Goal: Task Accomplishment & Management: Use online tool/utility

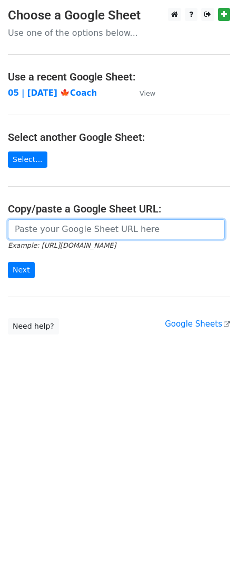
click at [113, 228] on input "url" at bounding box center [116, 229] width 217 height 20
paste input "[URL][DOMAIN_NAME]"
type input "https://docs.google.com/spreadsheets/d/1ddSkY5I8HCX3r7R_kLeTpsaF_SDUIgvTNsZf6XR…"
click at [8, 262] on input "Next" at bounding box center [21, 270] width 27 height 16
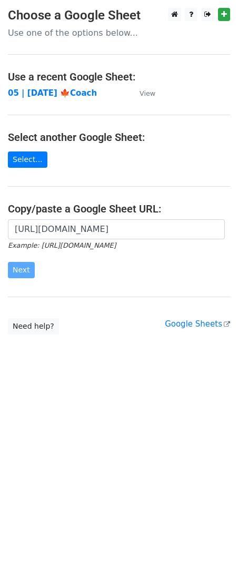
scroll to position [0, 0]
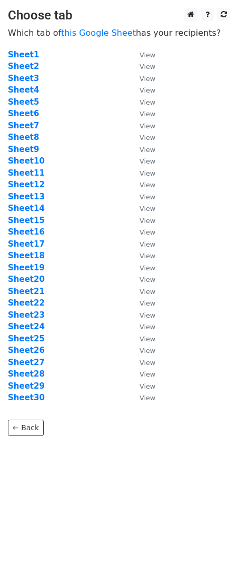
click at [86, 78] on td "Sheet3" at bounding box center [68, 79] width 121 height 12
click at [20, 101] on strong "Sheet5" at bounding box center [23, 101] width 31 height 9
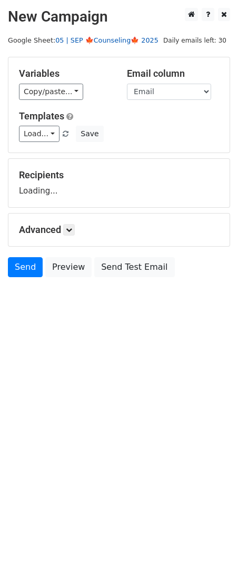
click at [104, 40] on link "05 | SEP 🍁Counseling🍁 2025" at bounding box center [106, 40] width 103 height 8
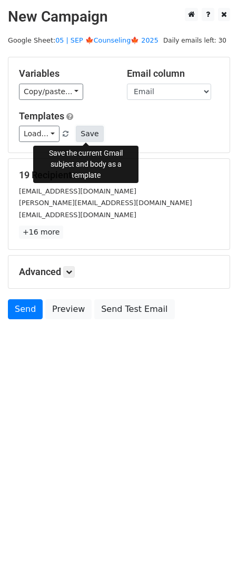
click at [91, 132] on button "Save" at bounding box center [89, 134] width 27 height 16
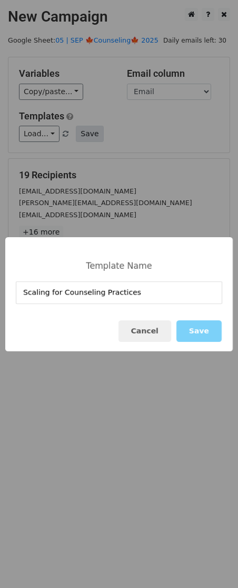
type input "Scaling for Counseling Practices"
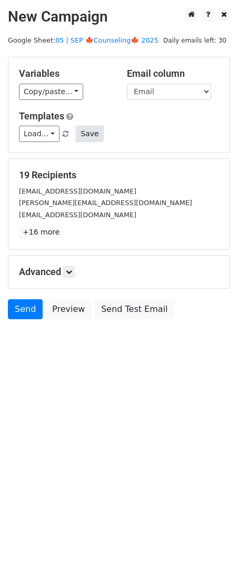
click at [84, 136] on button "Save" at bounding box center [89, 134] width 27 height 16
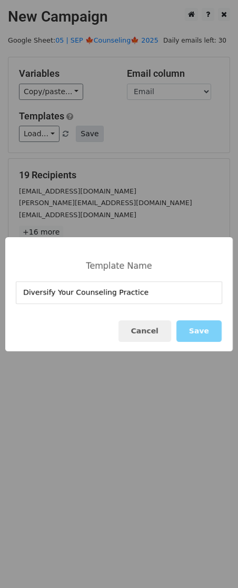
type input "Diversify Your Counseling Practice"
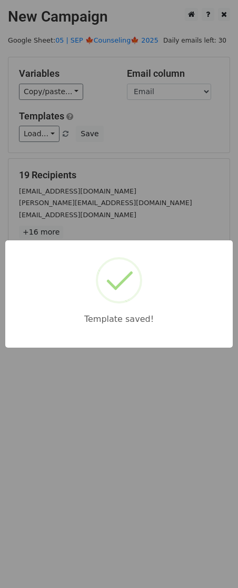
drag, startPoint x: 117, startPoint y: 140, endPoint x: 86, endPoint y: 235, distance: 100.2
click at [117, 141] on div "Template saved!" at bounding box center [119, 294] width 238 height 588
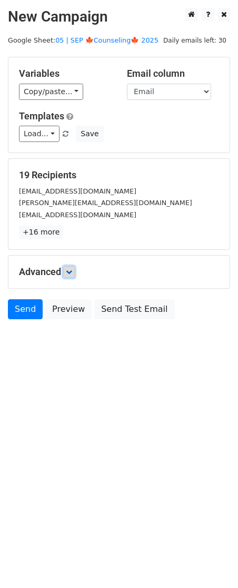
click at [67, 275] on link at bounding box center [69, 272] width 12 height 12
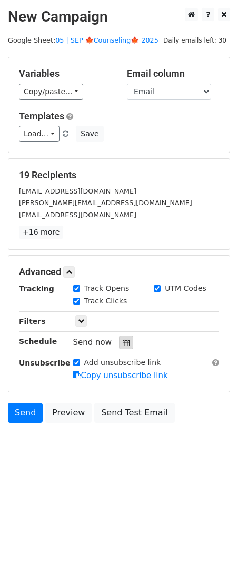
click at [123, 342] on icon at bounding box center [126, 342] width 7 height 7
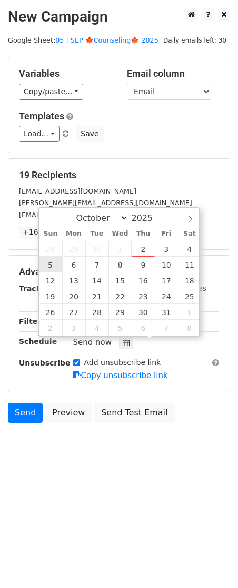
type input "2025-10-05 12:00"
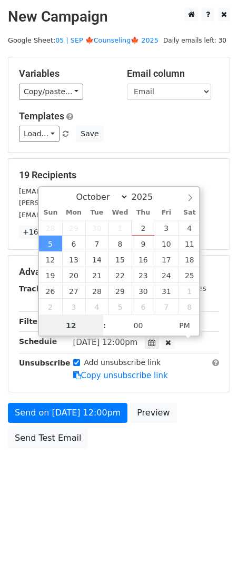
scroll to position [1, 0]
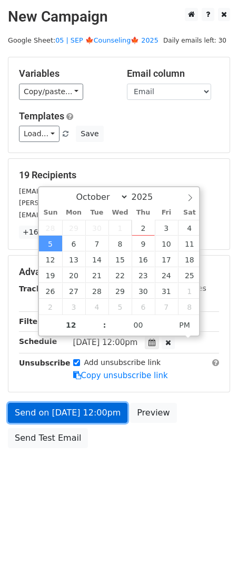
click at [68, 413] on link "Send on Oct 5 at 12:00pm" at bounding box center [67, 413] width 119 height 20
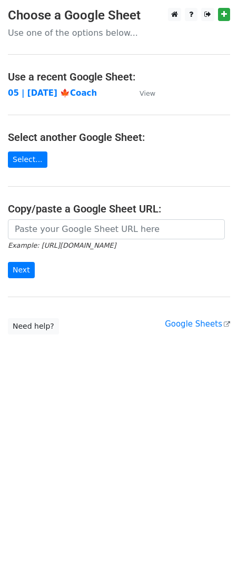
drag, startPoint x: 60, startPoint y: 218, endPoint x: 59, endPoint y: 225, distance: 6.9
click at [60, 218] on main "Choose a Google Sheet Use one of the options below... Use a recent Google Sheet…" at bounding box center [119, 171] width 238 height 327
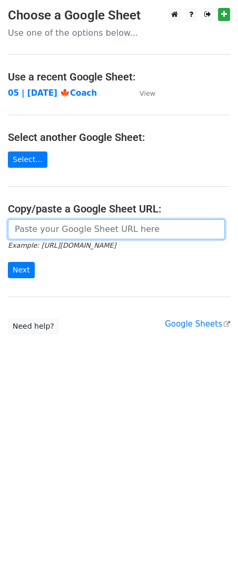
click at [58, 229] on input "url" at bounding box center [116, 229] width 217 height 20
paste input "[URL][DOMAIN_NAME]"
type input "https://docs.google.com/spreadsheets/d/1ddSkY5I8HCX3r7R_kLeTpsaF_SDUIgvTNsZf6XR…"
click at [8, 262] on input "Next" at bounding box center [21, 270] width 27 height 16
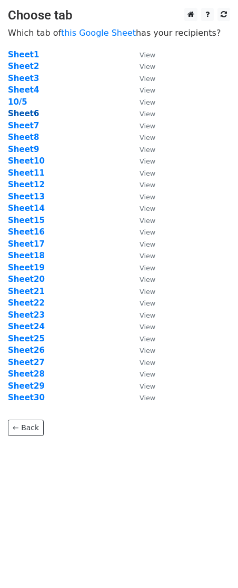
click at [28, 117] on strong "Sheet6" at bounding box center [23, 113] width 31 height 9
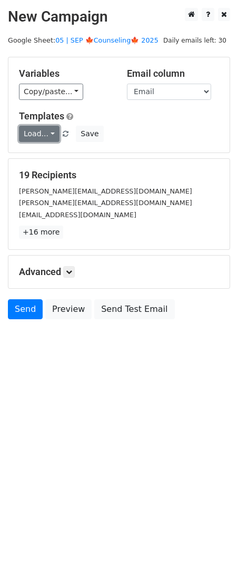
click at [28, 130] on link "Load..." at bounding box center [39, 134] width 41 height 16
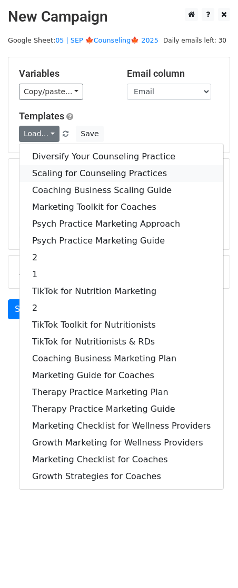
click at [49, 168] on link "Scaling for Counseling Practices" at bounding box center [121, 173] width 204 height 17
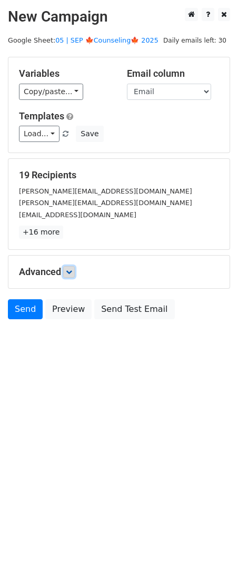
click at [70, 269] on icon at bounding box center [69, 272] width 6 height 6
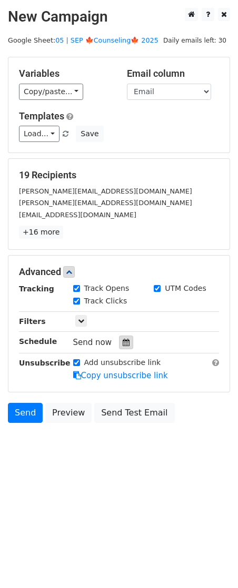
click at [119, 348] on div at bounding box center [126, 343] width 14 height 14
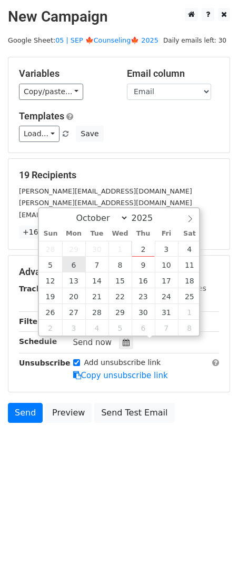
type input "[DATE] 12:00"
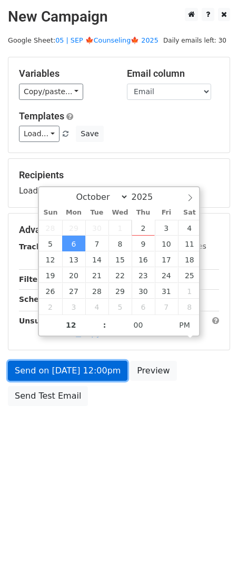
click at [68, 367] on link "Send on [DATE] 12:00pm" at bounding box center [67, 371] width 119 height 20
